Goal: Task Accomplishment & Management: Manage account settings

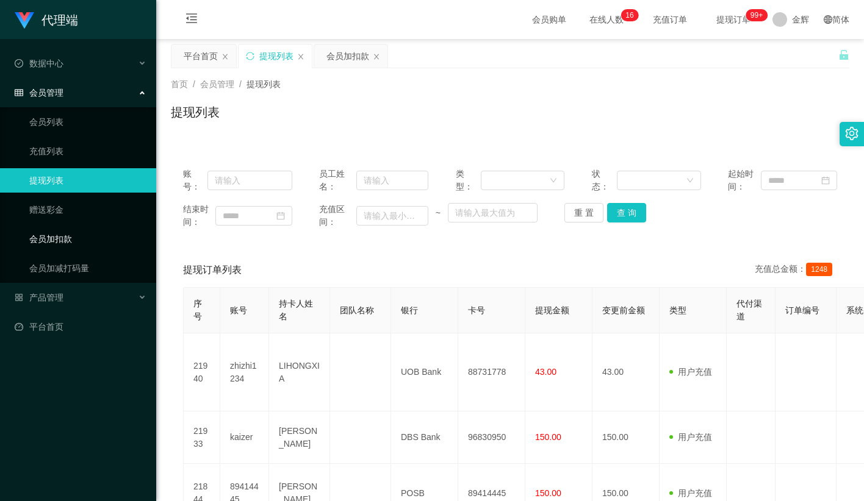
click at [84, 236] on link "会员加扣款" at bounding box center [87, 239] width 117 height 24
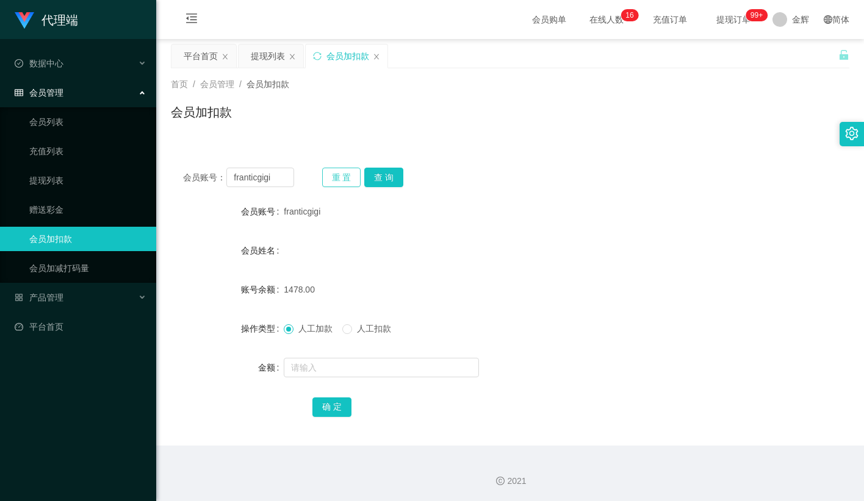
click at [334, 174] on button "重 置" at bounding box center [341, 178] width 39 height 20
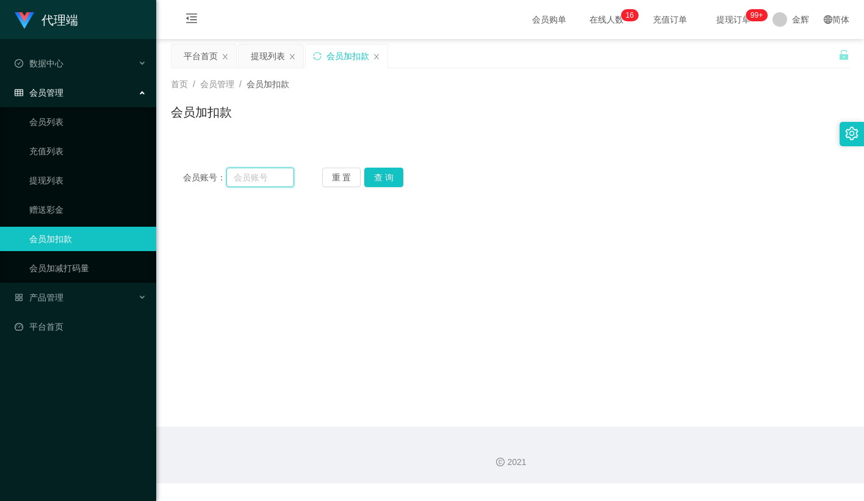
click at [259, 173] on input "text" at bounding box center [260, 178] width 68 height 20
paste input "Jay9910"
type input "Jay9910"
click at [373, 173] on button "查 询" at bounding box center [383, 178] width 39 height 20
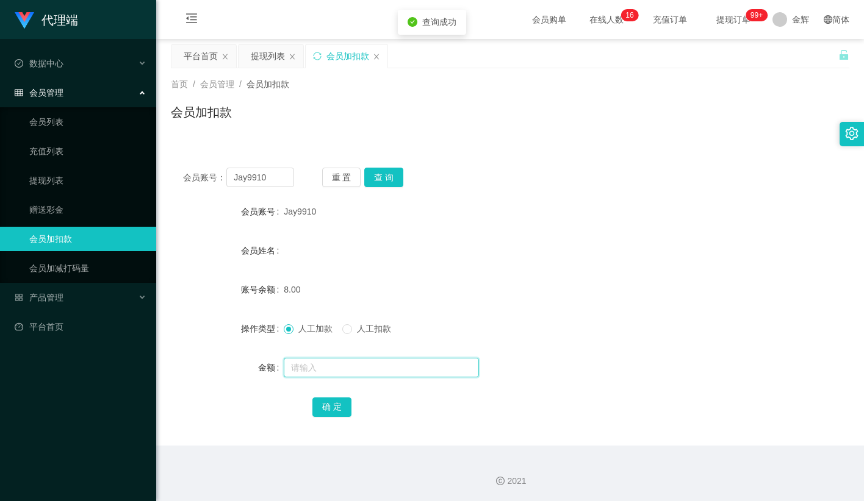
click at [321, 367] on input "text" at bounding box center [381, 368] width 195 height 20
type input "300"
click at [328, 407] on button "确 定" at bounding box center [331, 408] width 39 height 20
click at [496, 263] on form "会员账号 Jay9910 会员姓名 账号余额 308.00 操作类型 人工加款 人工扣款 金额 确 定" at bounding box center [510, 309] width 678 height 220
click at [306, 366] on input "text" at bounding box center [381, 368] width 195 height 20
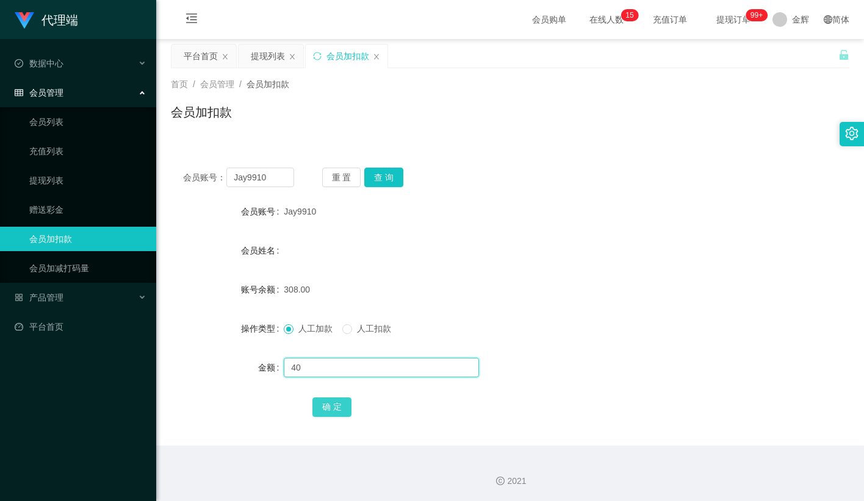
type input "40"
click at [332, 405] on button "确 定" at bounding box center [331, 408] width 39 height 20
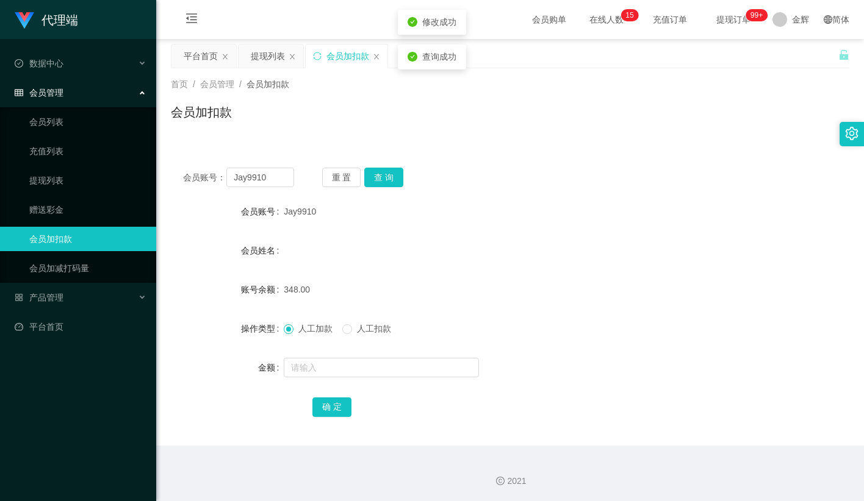
drag, startPoint x: 484, startPoint y: 210, endPoint x: 496, endPoint y: 202, distance: 14.9
click at [486, 209] on div "Jay9910" at bounding box center [482, 211] width 396 height 24
click at [255, 185] on input "Jay9910" at bounding box center [260, 178] width 68 height 20
click at [727, 19] on span "提现订单 99+" at bounding box center [733, 19] width 46 height 9
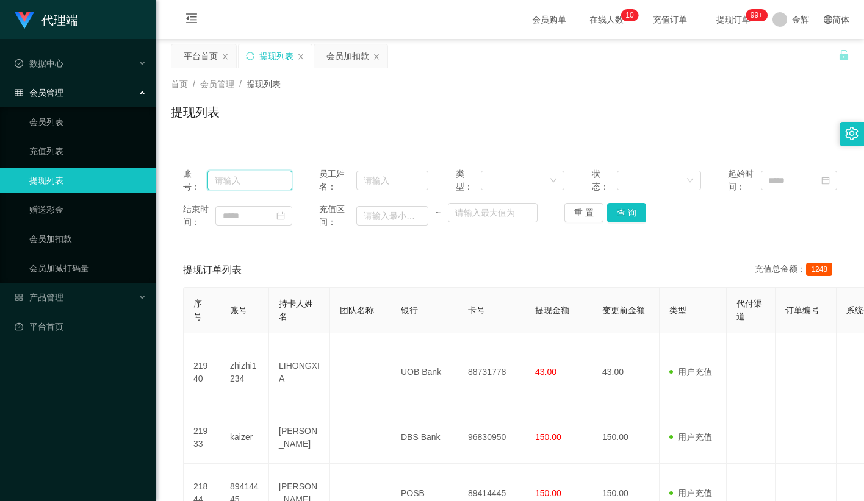
click at [266, 185] on input "text" at bounding box center [249, 181] width 85 height 20
paste input "Jay9910"
type input "Jay9910"
click at [637, 205] on button "查 询" at bounding box center [626, 213] width 39 height 20
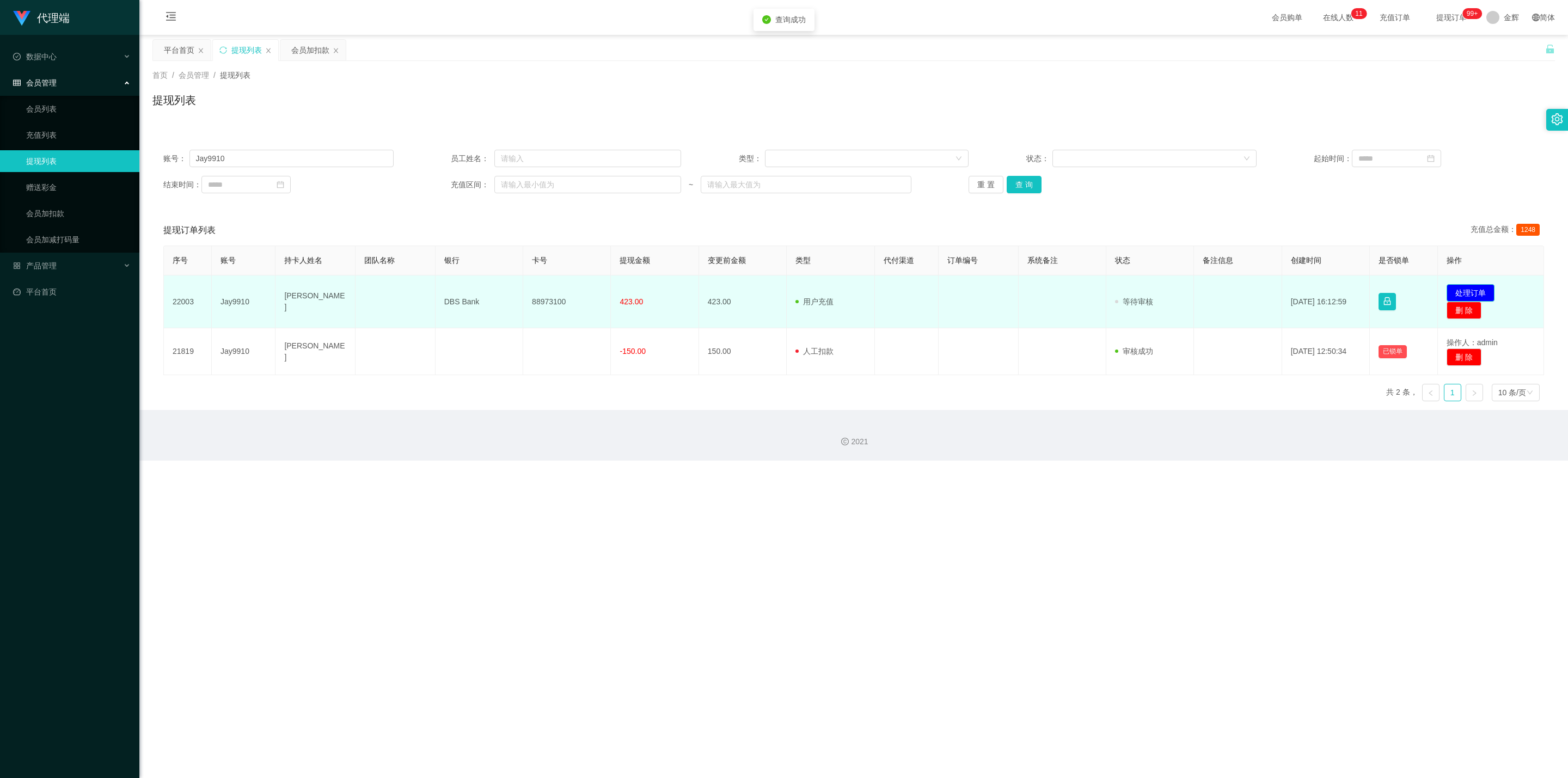
click at [770, 286] on button "处理订单" at bounding box center [1471, 293] width 48 height 18
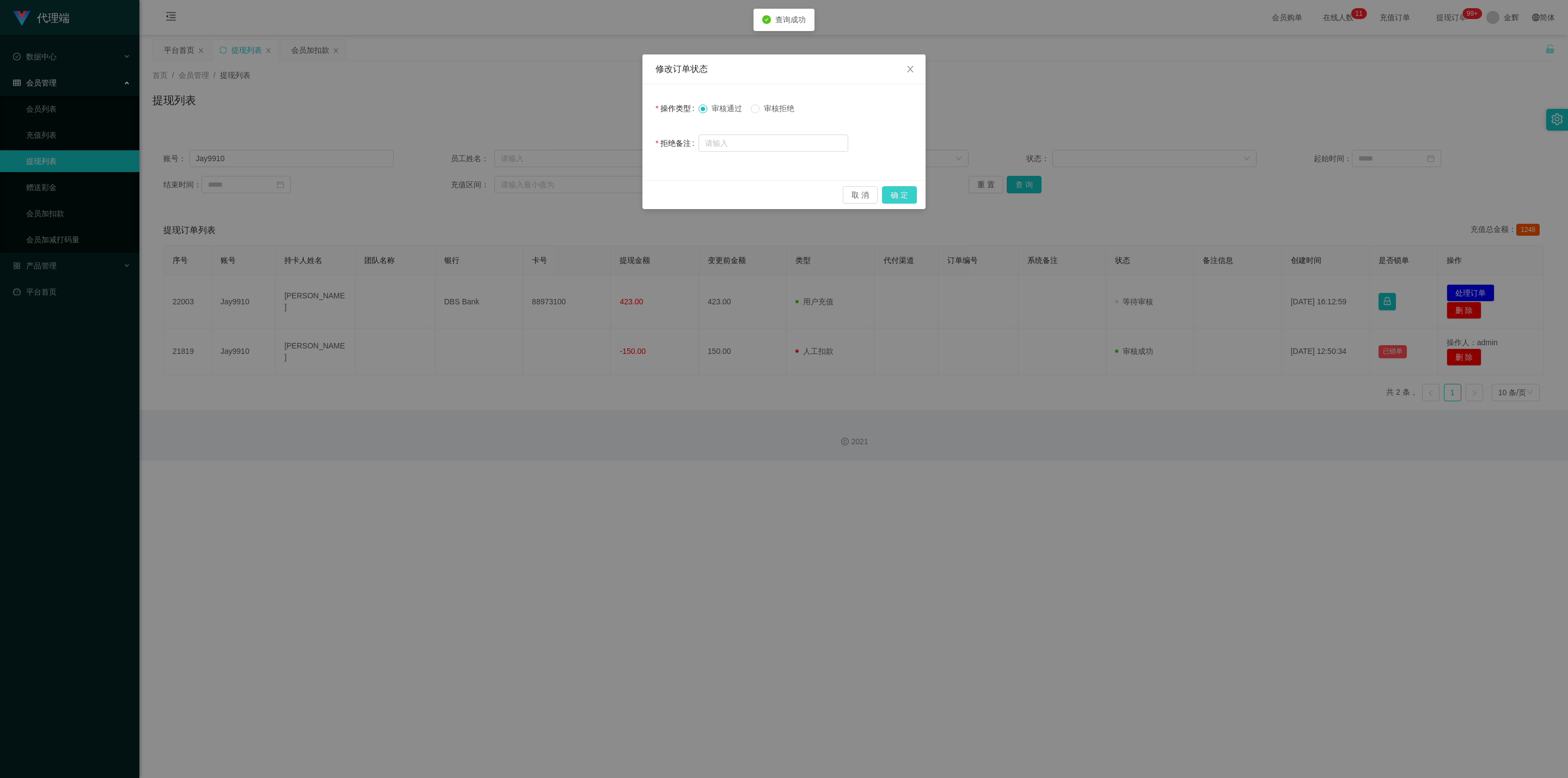
drag, startPoint x: 904, startPoint y: 196, endPoint x: 877, endPoint y: 200, distance: 27.3
click at [770, 196] on button "确 定" at bounding box center [899, 195] width 35 height 18
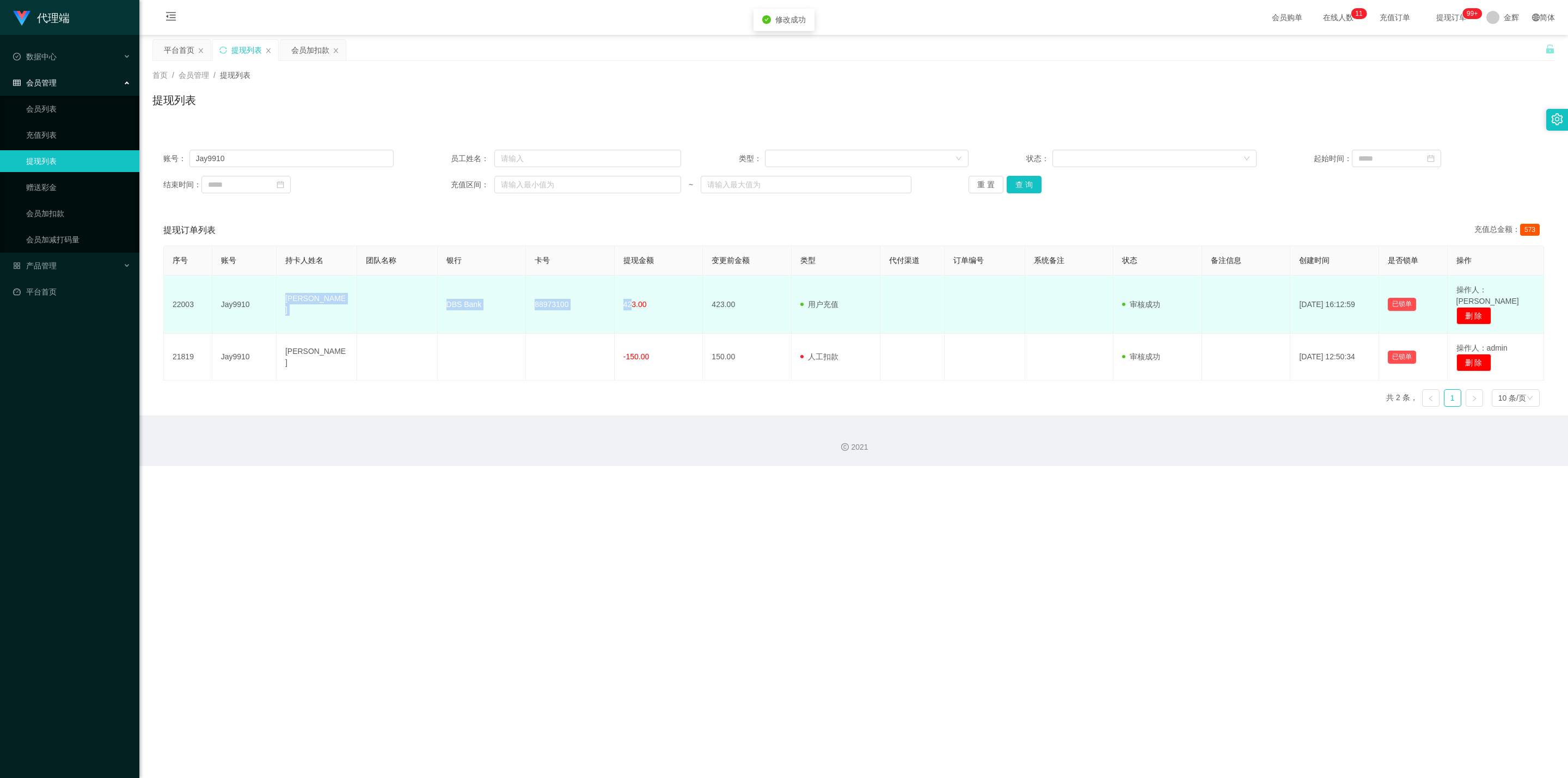
drag, startPoint x: 281, startPoint y: 301, endPoint x: 632, endPoint y: 299, distance: 351.0
click at [632, 299] on tr "22003 Jay9910 [PERSON_NAME] DBS Bank 88973100 423.00 423.00 用户充值 人工扣款 审核驳回 审核成功…" at bounding box center [854, 304] width 1380 height 58
drag, startPoint x: 633, startPoint y: 298, endPoint x: 278, endPoint y: 294, distance: 355.0
click at [278, 294] on tr "22003 Jay9910 [PERSON_NAME] DBS Bank 88973100 423.00 423.00 用户充值 人工扣款 审核驳回 审核成功…" at bounding box center [854, 304] width 1380 height 58
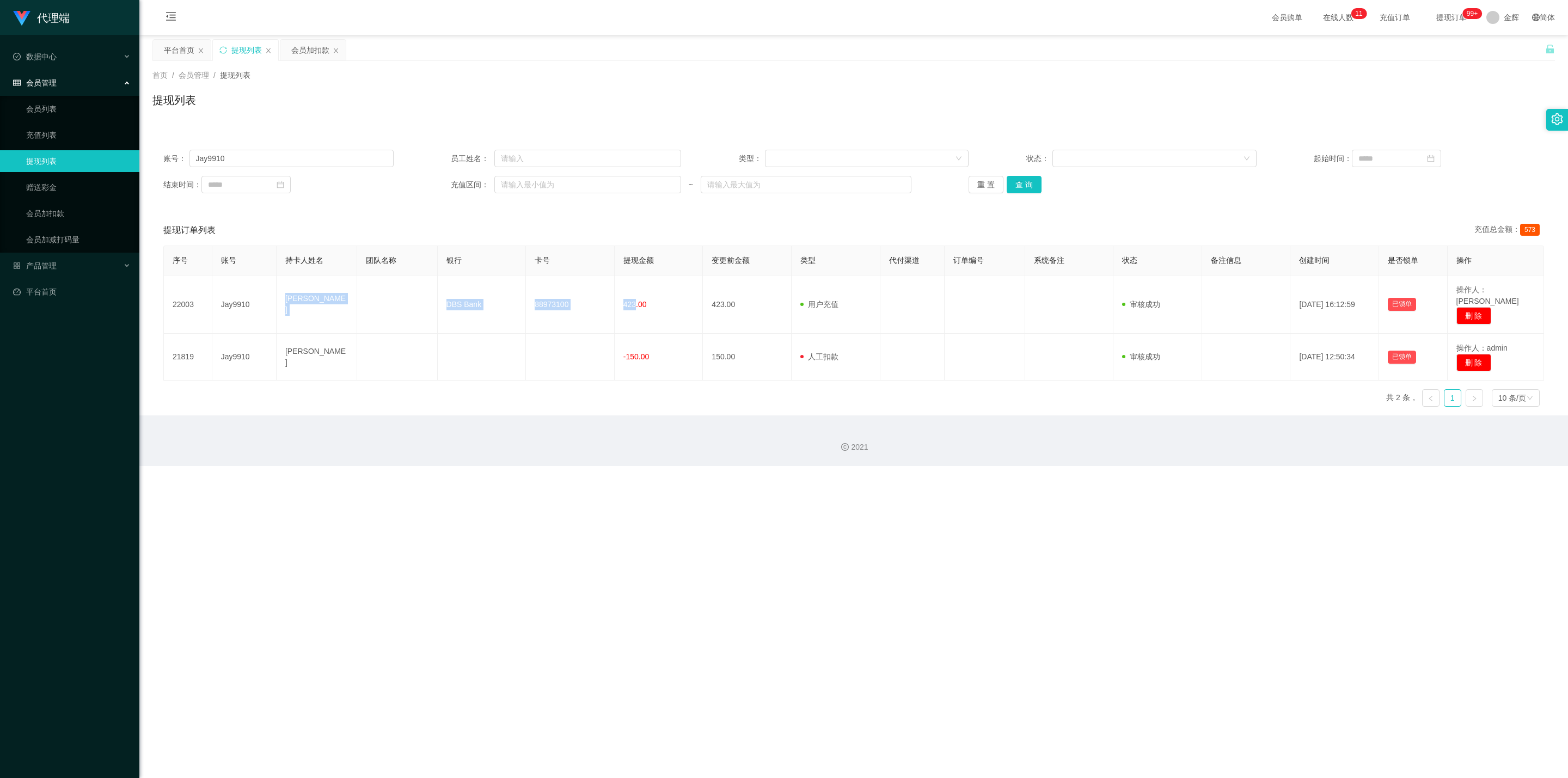
copy tr "[PERSON_NAME] DBS Bank 88973100 423"
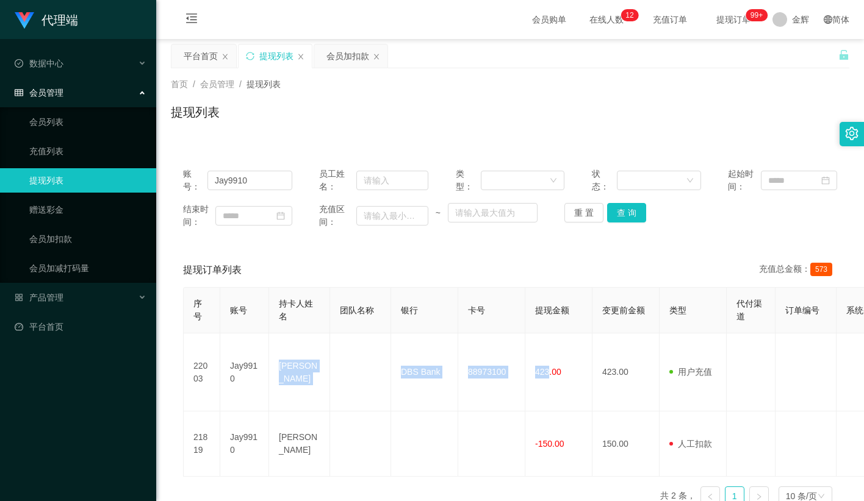
click at [525, 82] on div "首页 / 会员管理 / 提现列表 /" at bounding box center [510, 84] width 678 height 13
